Goal: Task Accomplishment & Management: Use online tool/utility

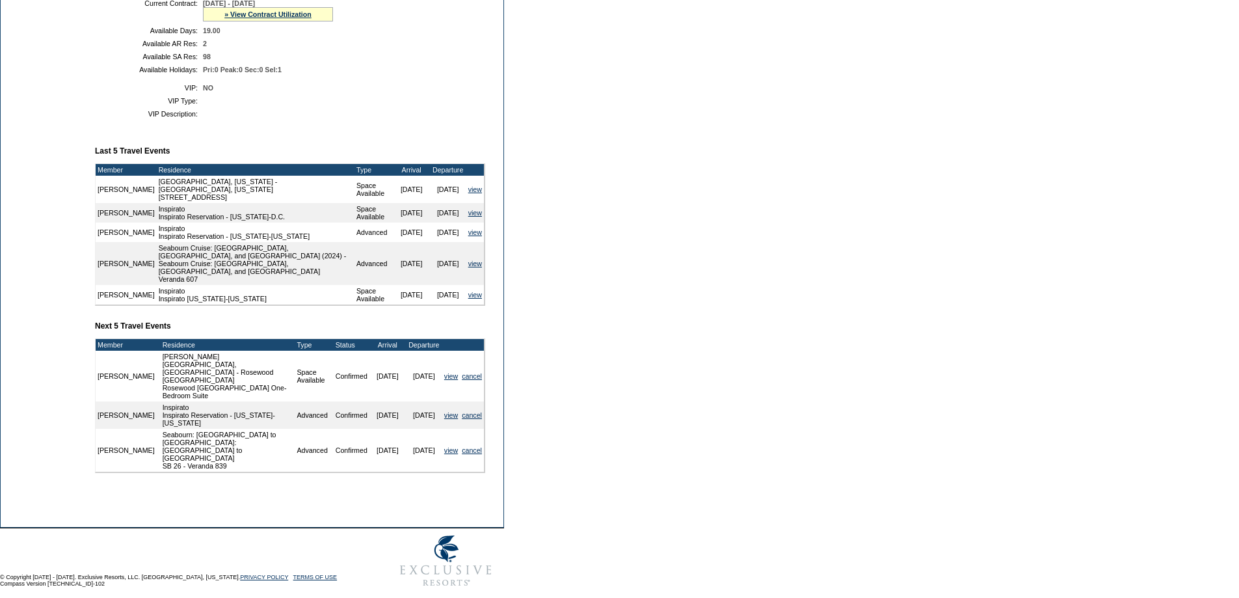
scroll to position [367, 0]
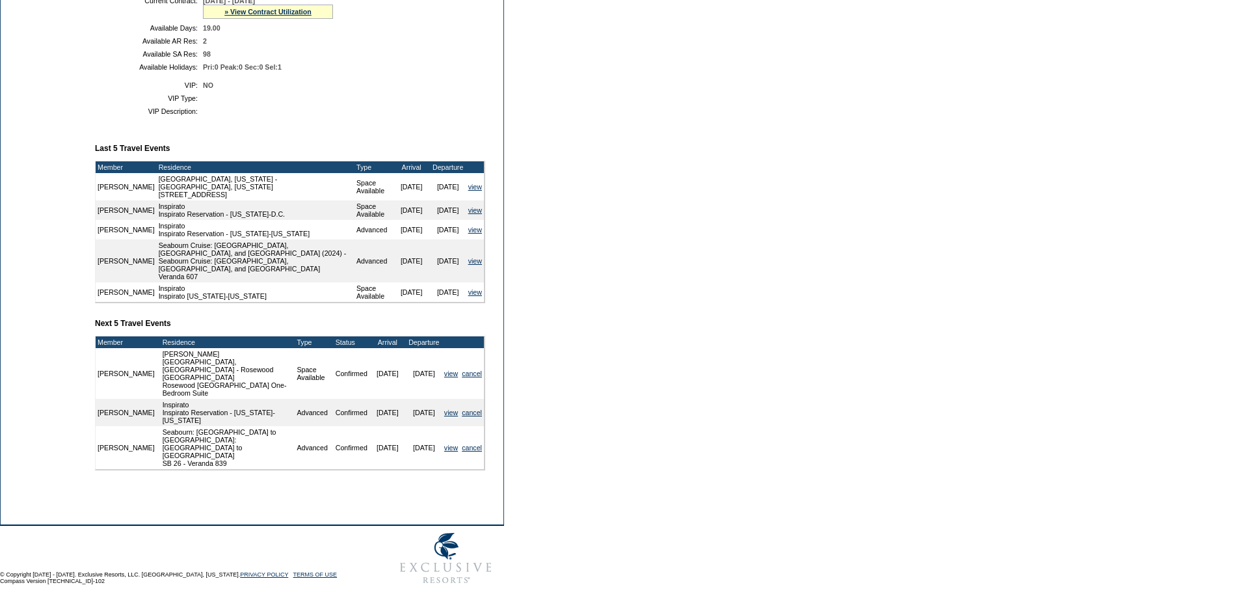
click at [377, 374] on td "[DATE]" at bounding box center [388, 373] width 36 height 51
click at [858, 291] on form "Follow Us ::" at bounding box center [619, 112] width 1239 height 958
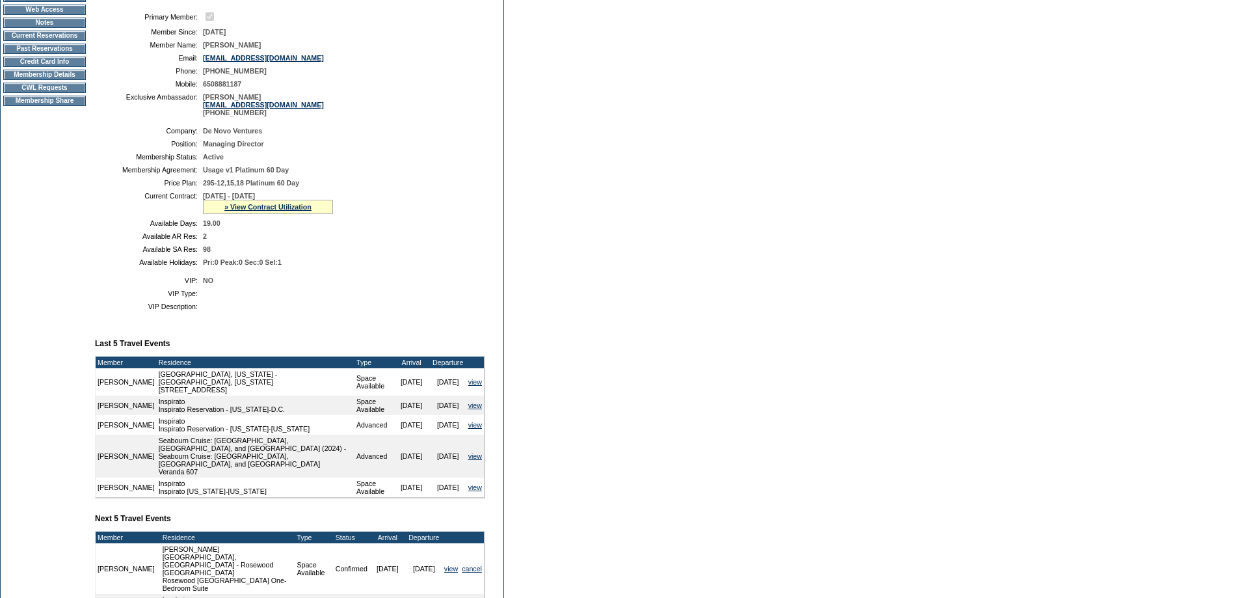
scroll to position [304, 0]
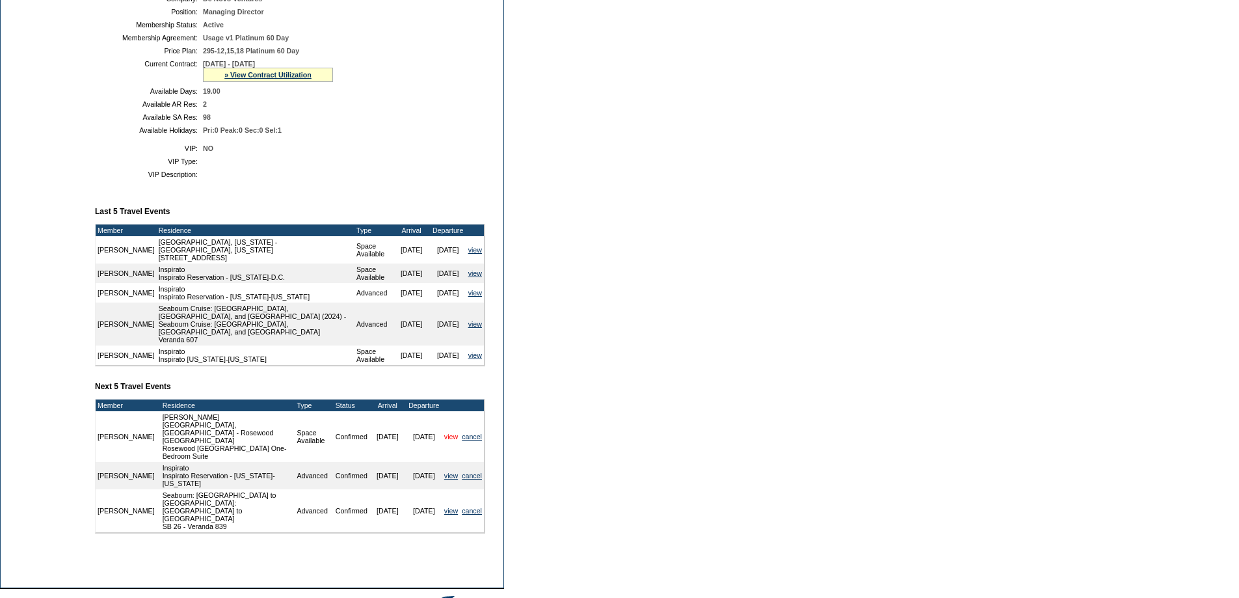
drag, startPoint x: 98, startPoint y: 435, endPoint x: 456, endPoint y: 442, distance: 357.9
click at [456, 442] on tr "[PERSON_NAME][GEOGRAPHIC_DATA], [GEOGRAPHIC_DATA] - Rosewood [GEOGRAPHIC_DATA] …" at bounding box center [290, 436] width 388 height 51
click at [353, 467] on td "Confirmed" at bounding box center [352, 475] width 36 height 27
drag, startPoint x: 379, startPoint y: 440, endPoint x: 406, endPoint y: 440, distance: 27.3
click at [406, 440] on tr "[PERSON_NAME][GEOGRAPHIC_DATA], [GEOGRAPHIC_DATA] - Rosewood [GEOGRAPHIC_DATA] …" at bounding box center [290, 436] width 388 height 51
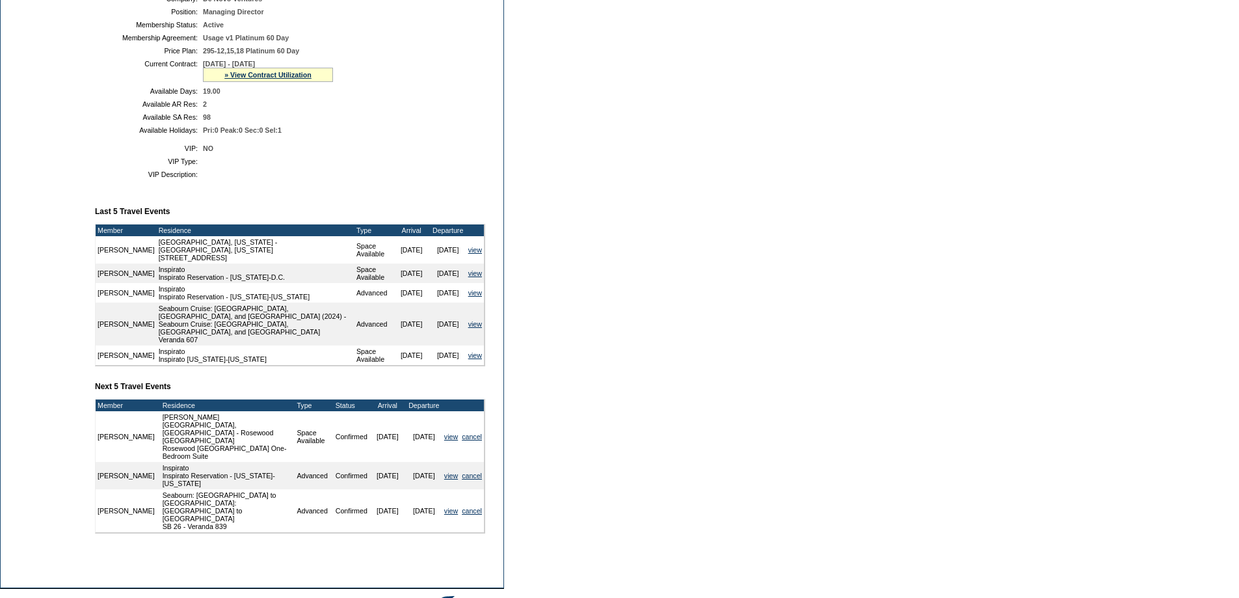
click at [370, 469] on td "[DATE]" at bounding box center [388, 475] width 36 height 27
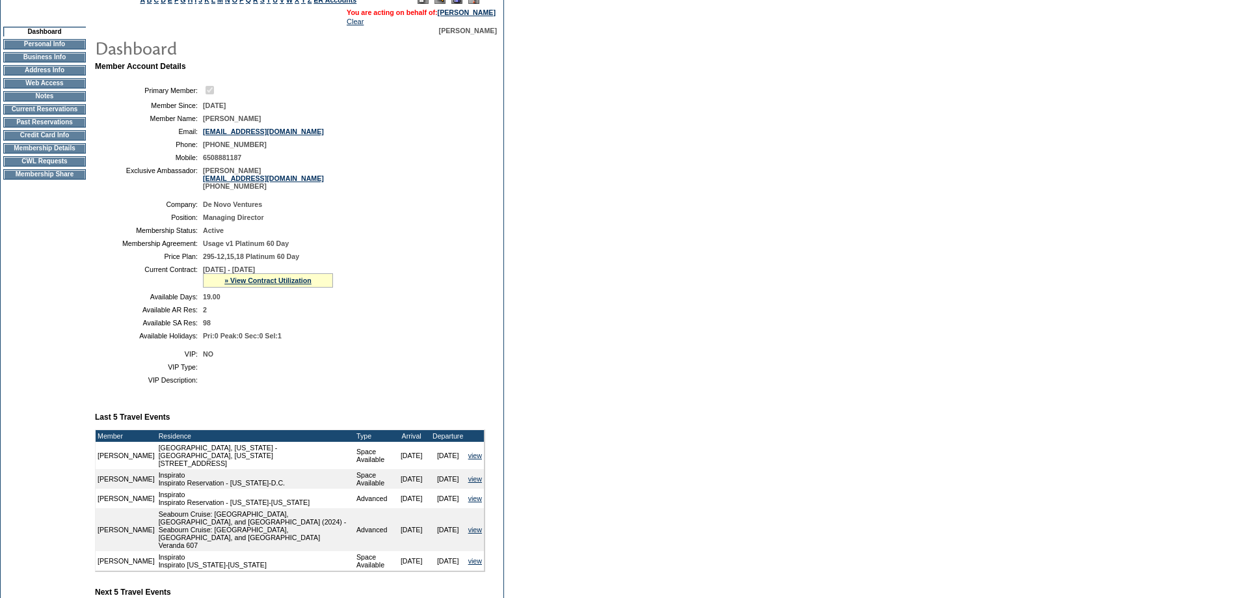
scroll to position [0, 0]
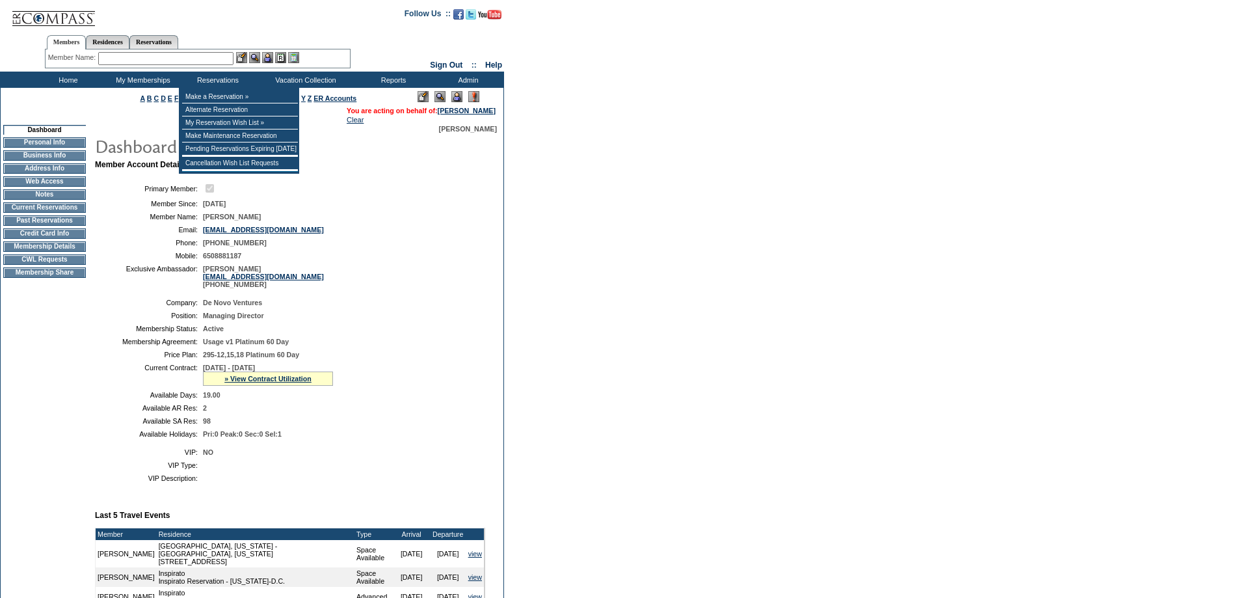
drag, startPoint x: 395, startPoint y: 249, endPoint x: 397, endPoint y: 39, distance: 209.5
click at [390, 243] on table "Primary Member: Member Since: [DATE] Member Name: [PERSON_NAME] Email: [EMAIL_A…" at bounding box center [290, 235] width 390 height 116
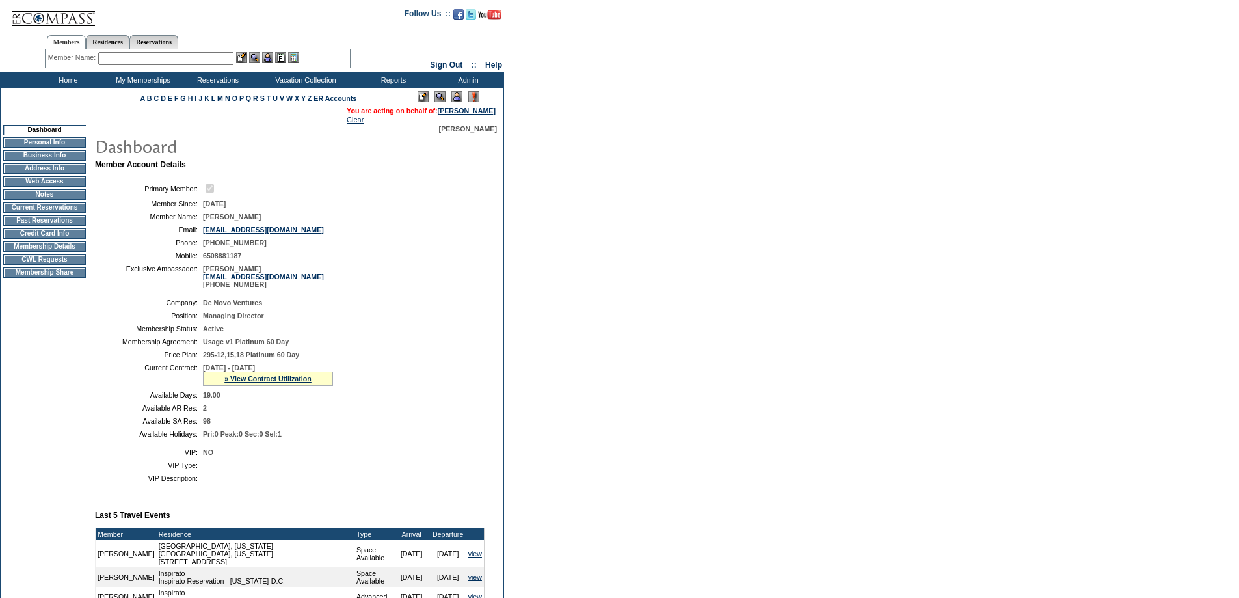
drag, startPoint x: 435, startPoint y: 496, endPoint x: 424, endPoint y: 464, distance: 34.0
click at [435, 482] on td at bounding box center [341, 478] width 277 height 8
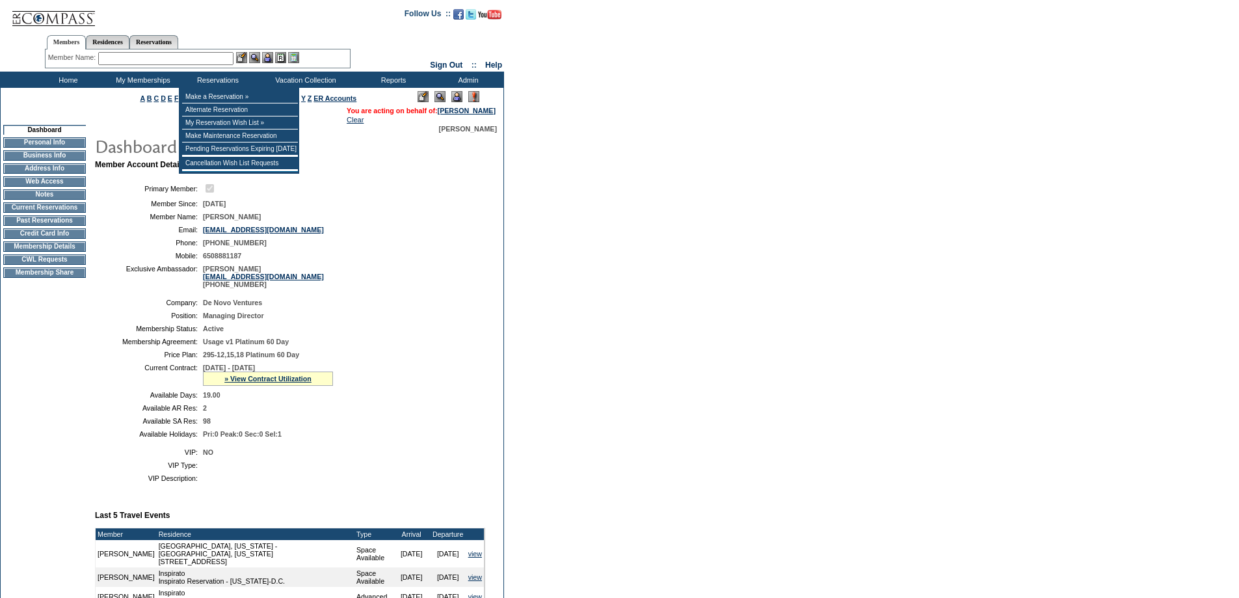
click at [173, 57] on input "text" at bounding box center [165, 58] width 135 height 13
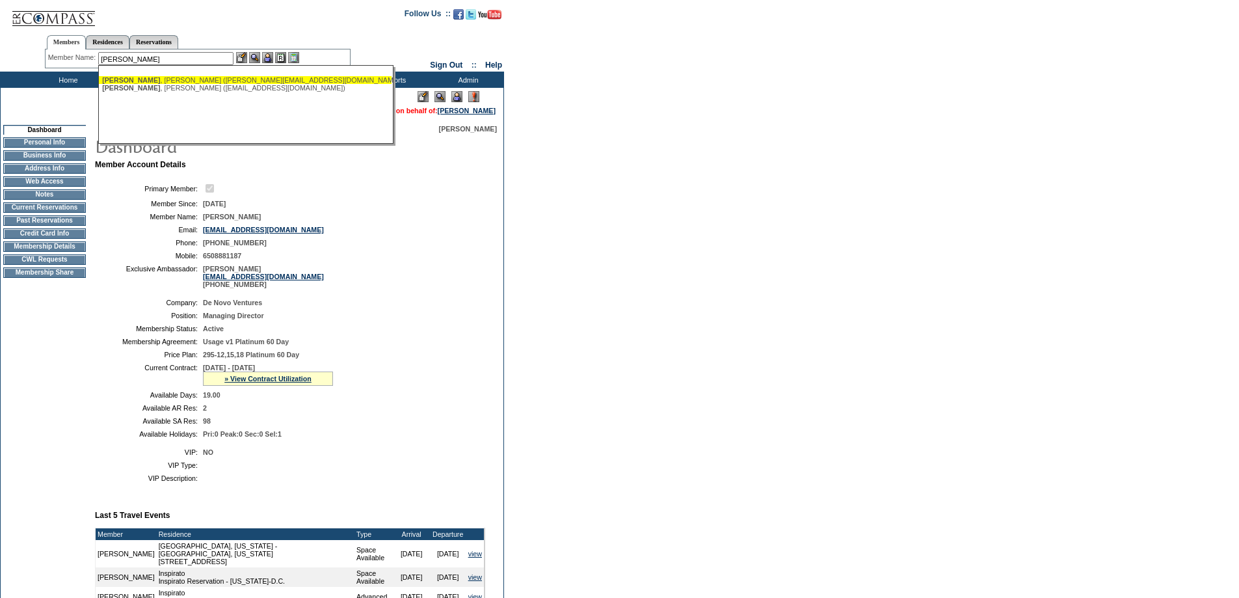
click at [146, 81] on div "[PERSON_NAME] ([PERSON_NAME][EMAIL_ADDRESS][DOMAIN_NAME])" at bounding box center [245, 80] width 286 height 8
type input "[PERSON_NAME] ([PERSON_NAME][EMAIL_ADDRESS][DOMAIN_NAME])"
click at [146, 81] on div "[PERSON_NAME] ([PERSON_NAME][EMAIL_ADDRESS][DOMAIN_NAME]) [PERSON_NAME] ([EMAIL…" at bounding box center [245, 104] width 295 height 79
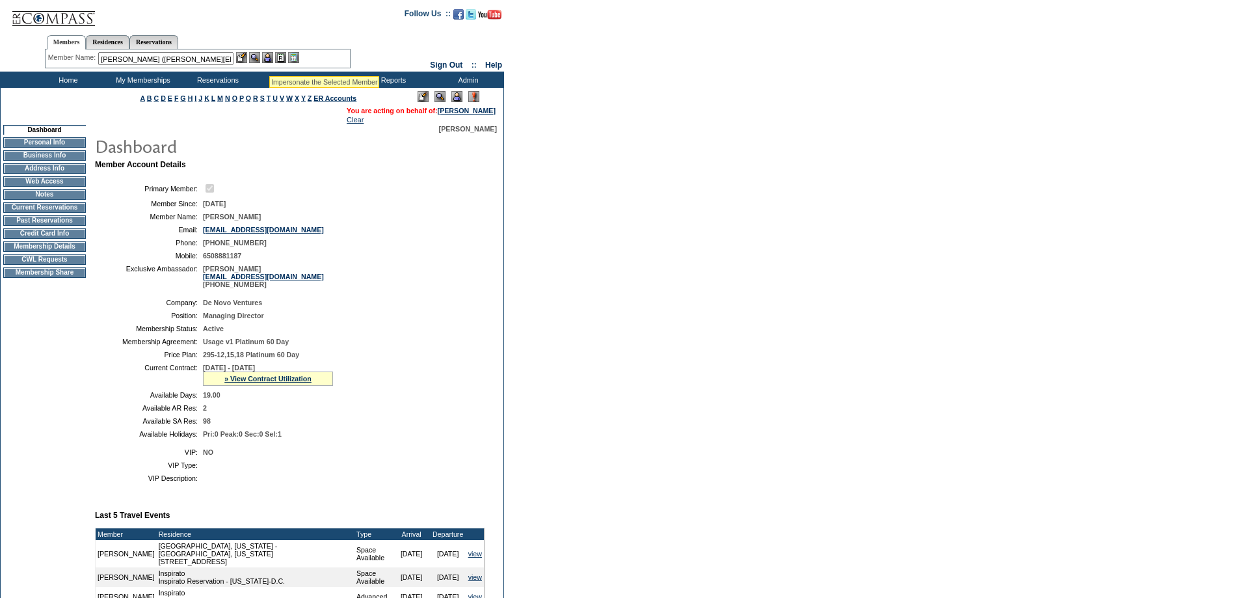
drag, startPoint x: 269, startPoint y: 60, endPoint x: 258, endPoint y: 58, distance: 11.9
click at [269, 61] on img at bounding box center [267, 57] width 11 height 11
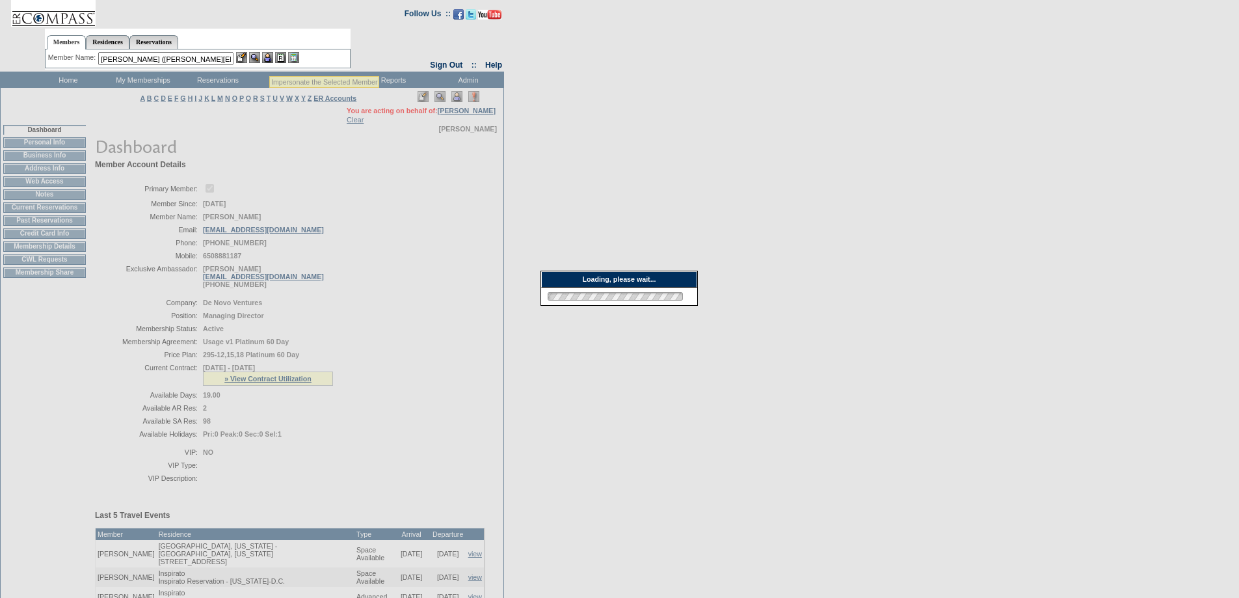
click at [256, 58] on img at bounding box center [254, 57] width 11 height 11
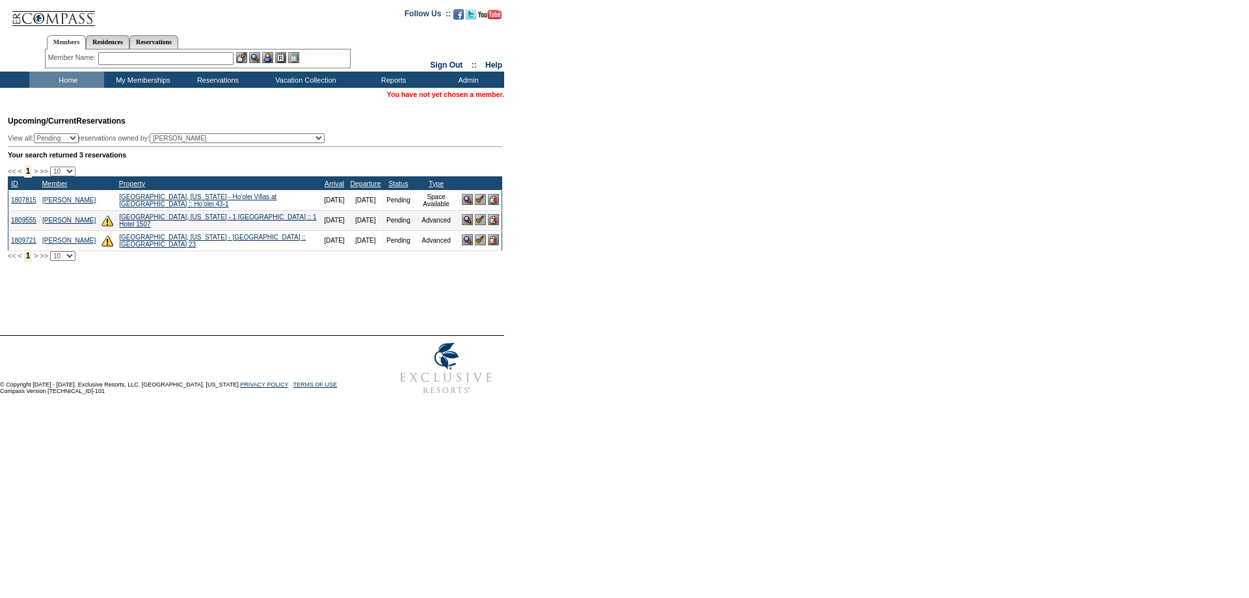
click at [122, 61] on input "text" at bounding box center [165, 58] width 135 height 13
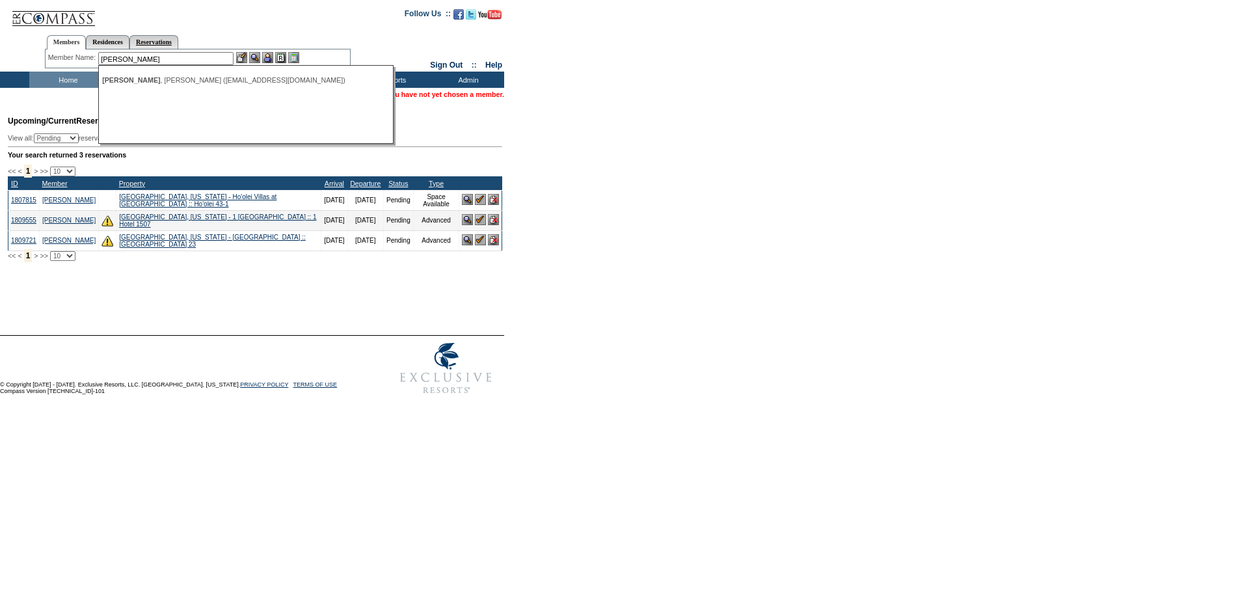
type input "mandato"
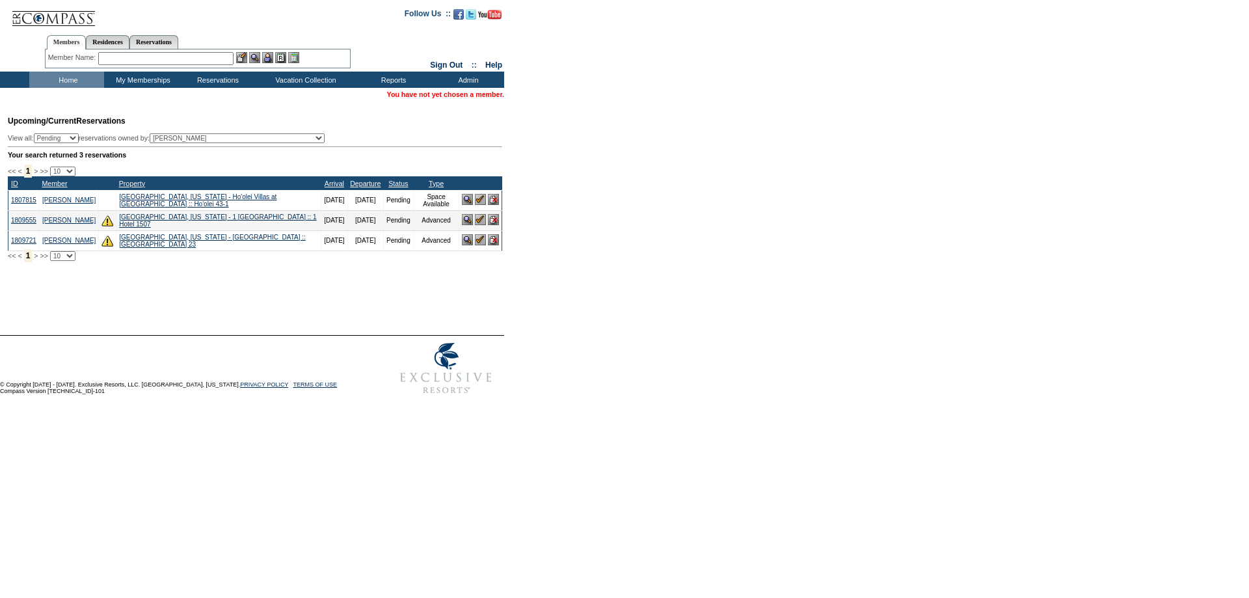
click at [154, 55] on input "text" at bounding box center [165, 58] width 135 height 13
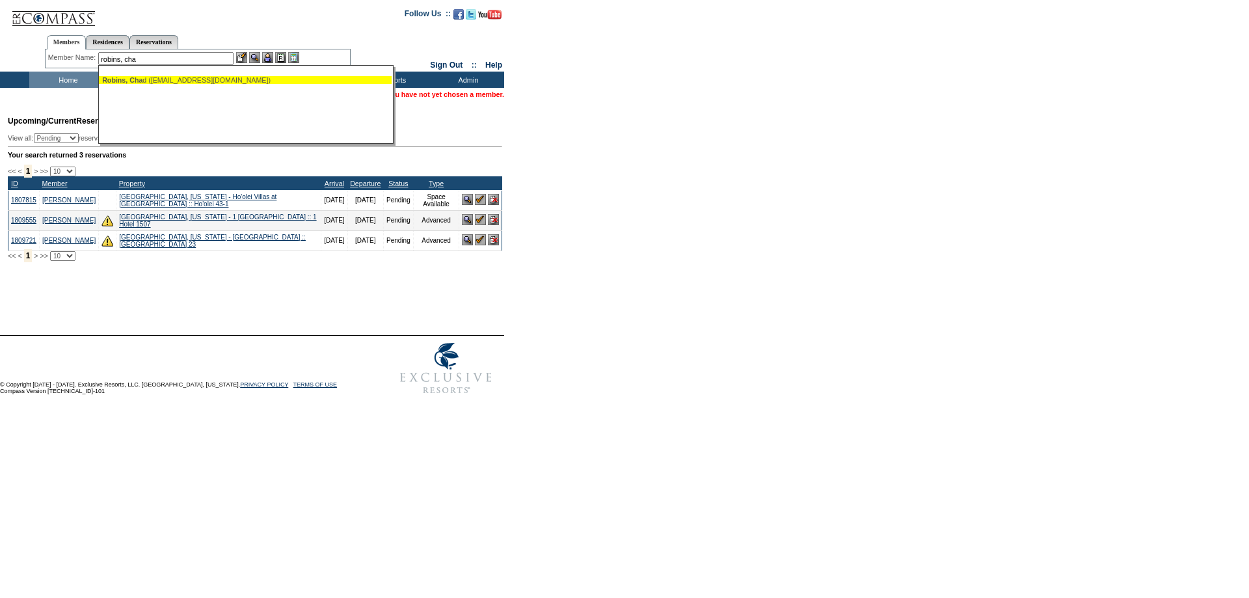
click at [176, 81] on div "Robins, Cha d (crobins@adaptivebiotech.com)" at bounding box center [245, 80] width 286 height 8
type input "Robins, Chad (crobins@adaptivebiotech.com)"
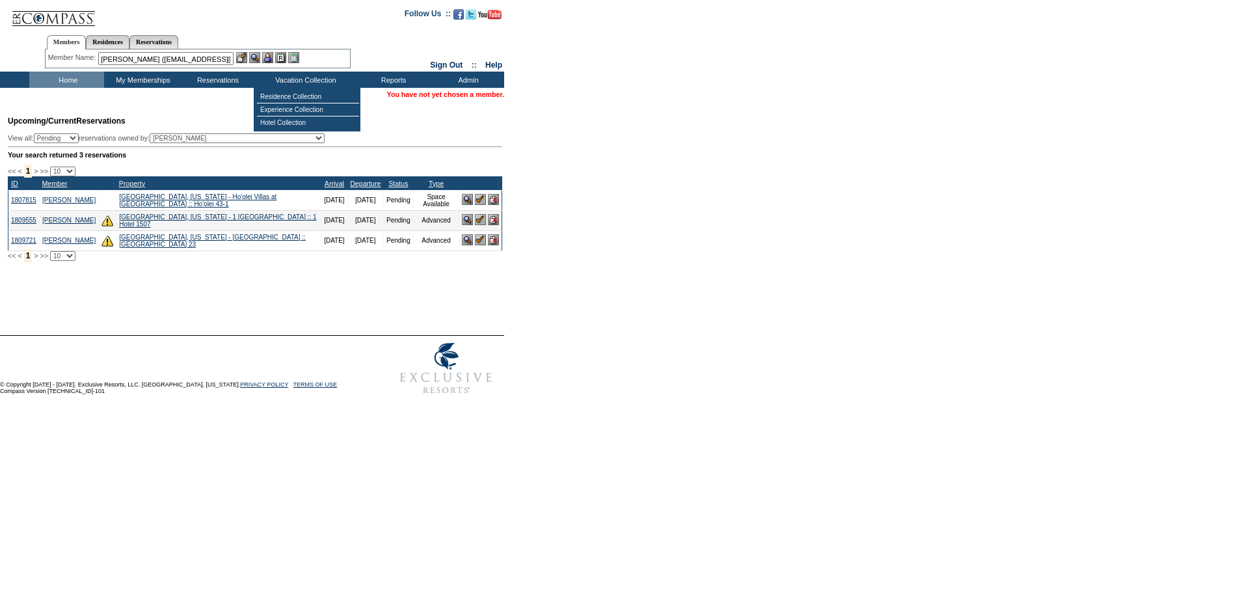
click at [270, 57] on img at bounding box center [267, 57] width 11 height 11
click at [260, 59] on img at bounding box center [254, 57] width 11 height 11
